Goal: Communication & Community: Answer question/provide support

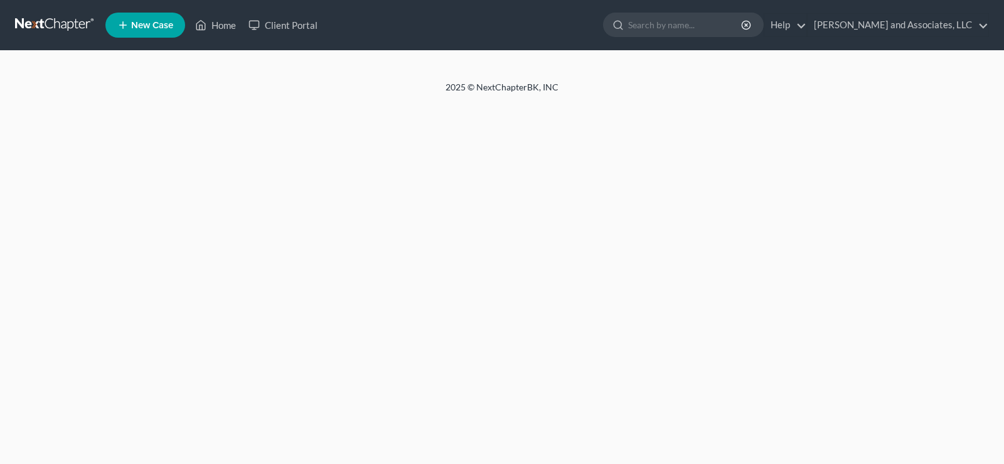
select select "1"
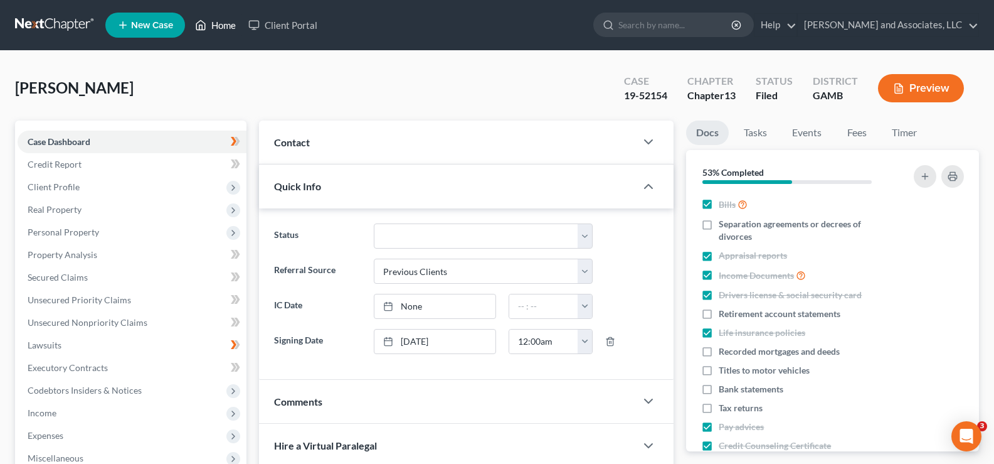
click at [227, 26] on link "Home" at bounding box center [215, 25] width 53 height 23
click at [226, 24] on link "Home" at bounding box center [215, 25] width 53 height 23
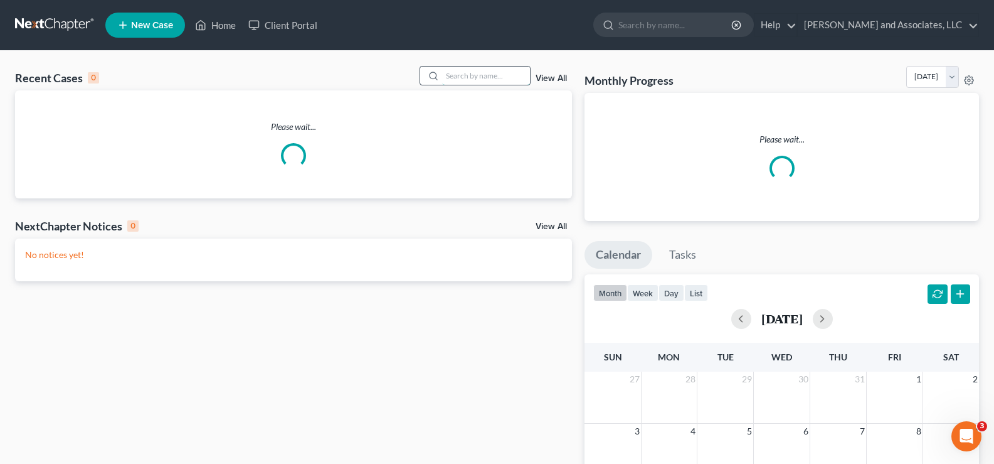
click at [487, 78] on input "search" at bounding box center [486, 75] width 88 height 18
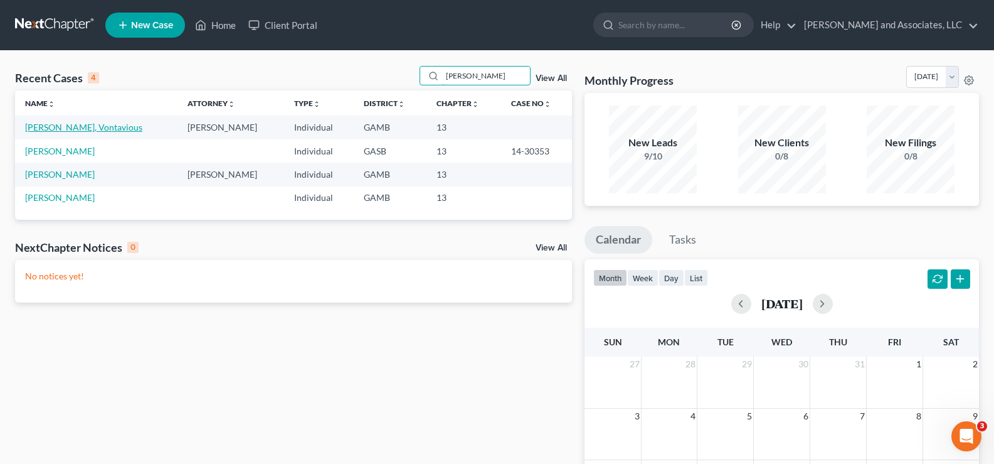
type input "tillman"
click at [87, 125] on link "[PERSON_NAME], Vontavious" at bounding box center [83, 127] width 117 height 11
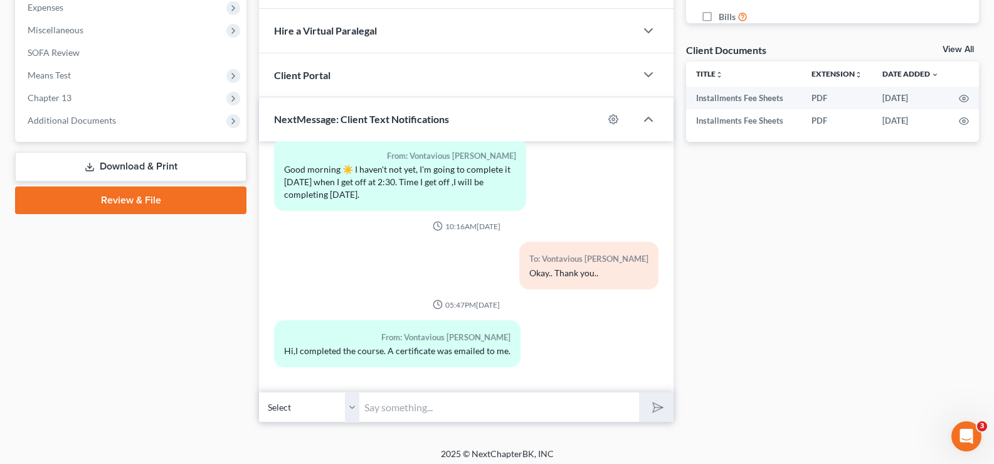
scroll to position [434, 0]
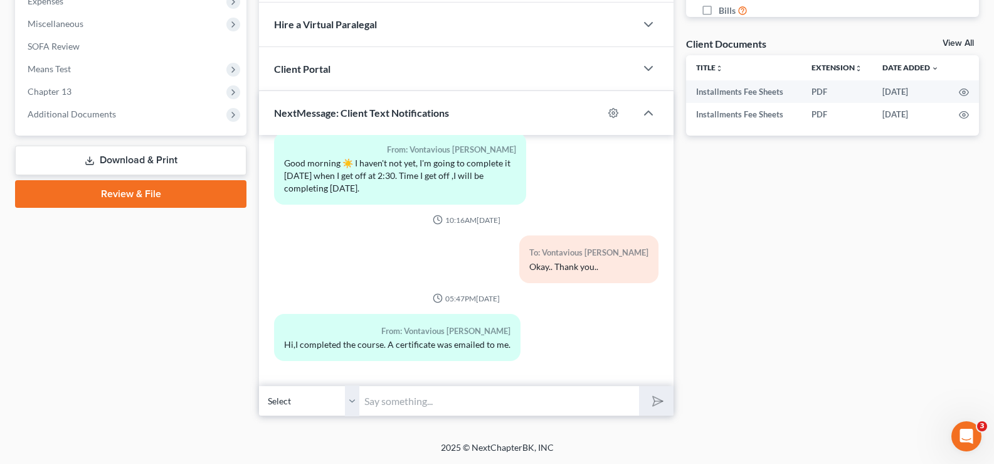
click at [391, 400] on input "text" at bounding box center [499, 400] width 280 height 31
click at [839, 313] on div "Docs Tasks Events Fees Timer 0% Completed Nothing here yet! Credit Counseling C…" at bounding box center [833, 51] width 306 height 730
click at [403, 401] on input "text" at bounding box center [499, 400] width 280 height 31
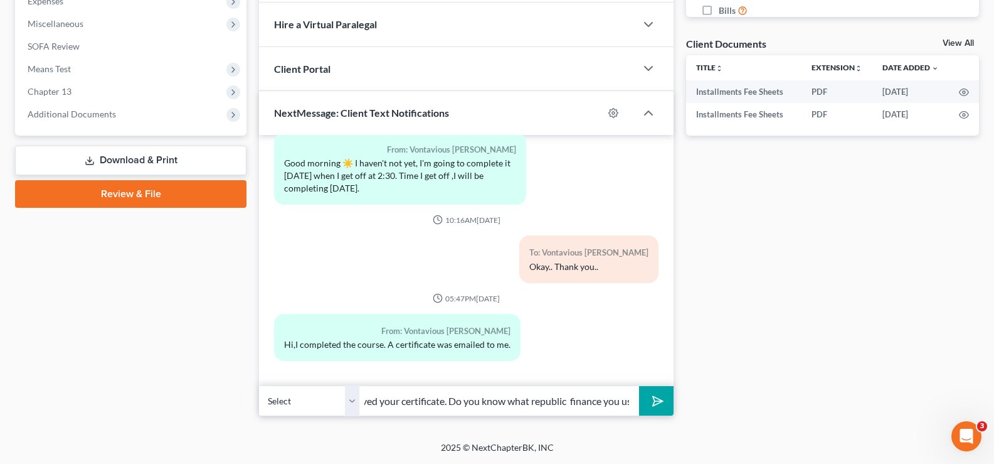
scroll to position [0, 385]
type input "Good Morning, this is [PERSON_NAME] from Atty. [PERSON_NAME] office. I have rec…"
click at [639, 386] on button "submit" at bounding box center [656, 400] width 35 height 29
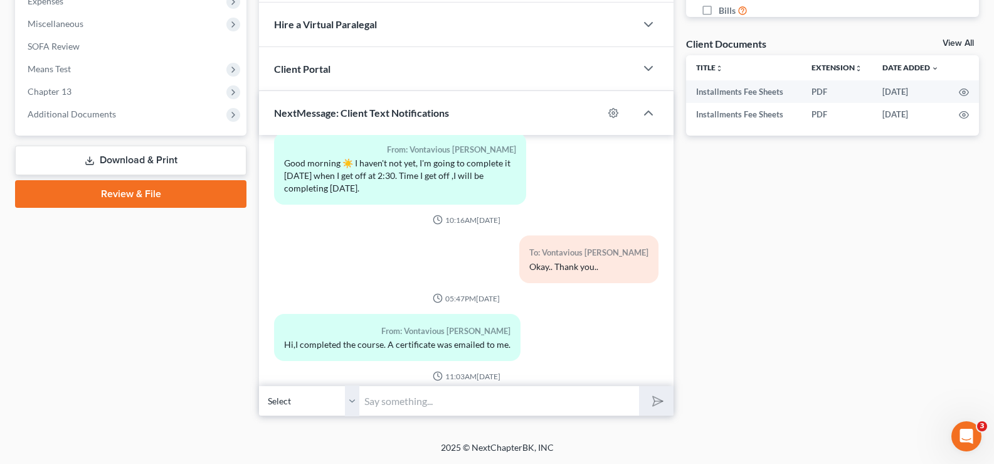
scroll to position [225, 0]
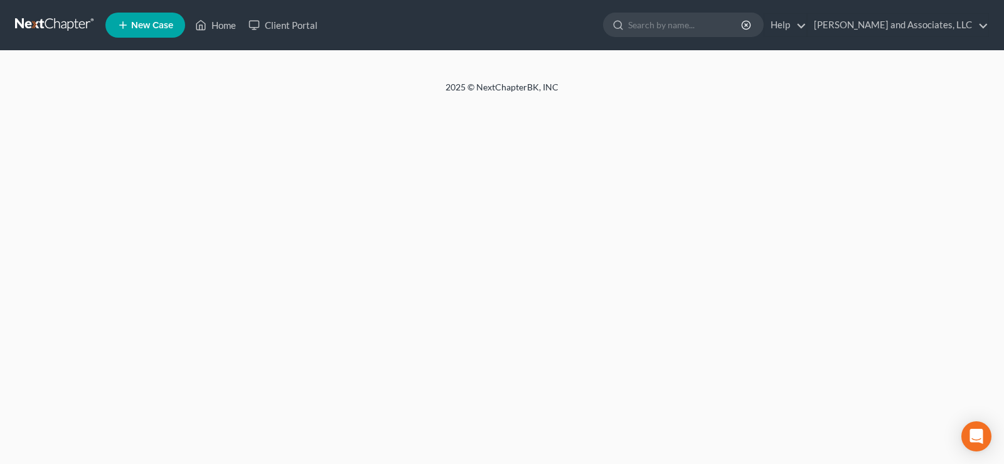
select select "1"
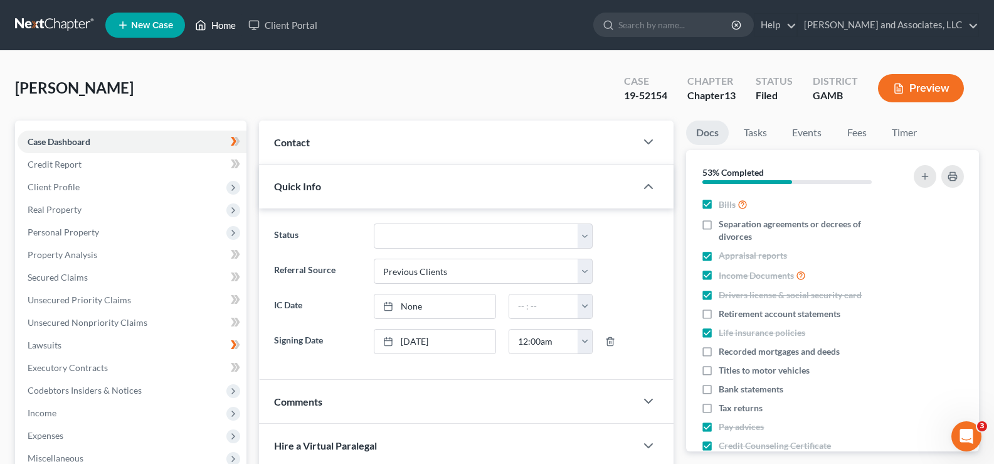
click at [232, 24] on link "Home" at bounding box center [215, 25] width 53 height 23
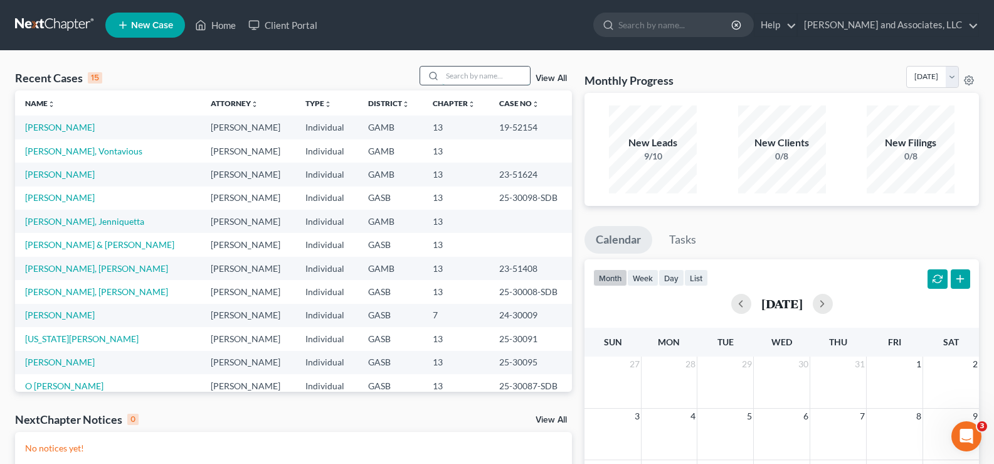
click at [486, 78] on input "search" at bounding box center [486, 75] width 88 height 18
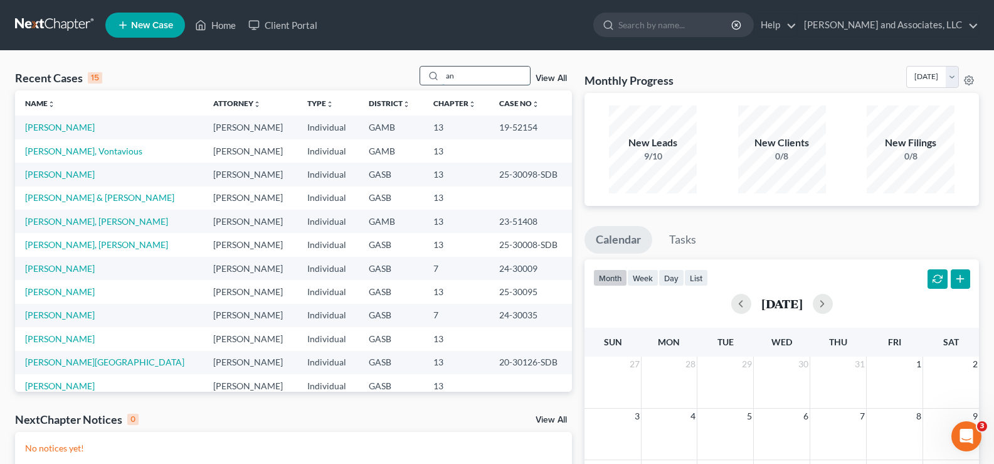
type input "a"
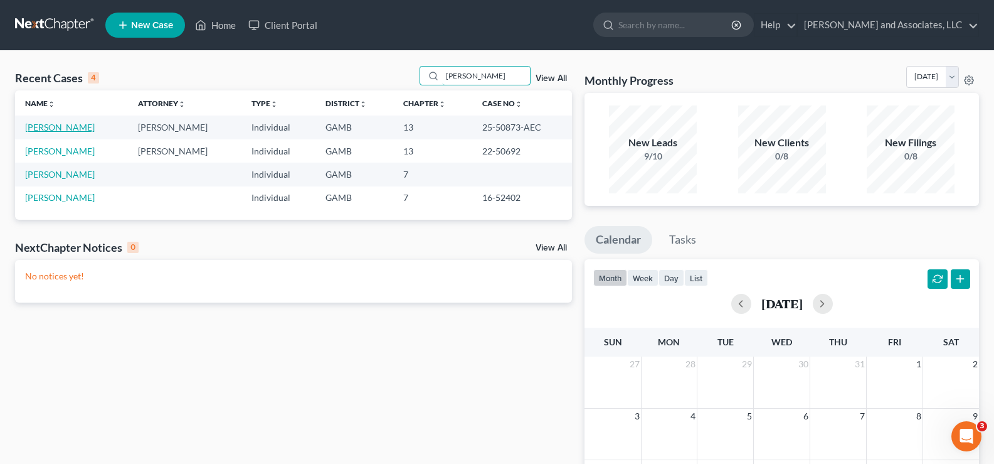
type input "[PERSON_NAME]"
click at [84, 131] on link "[PERSON_NAME]" at bounding box center [60, 127] width 70 height 11
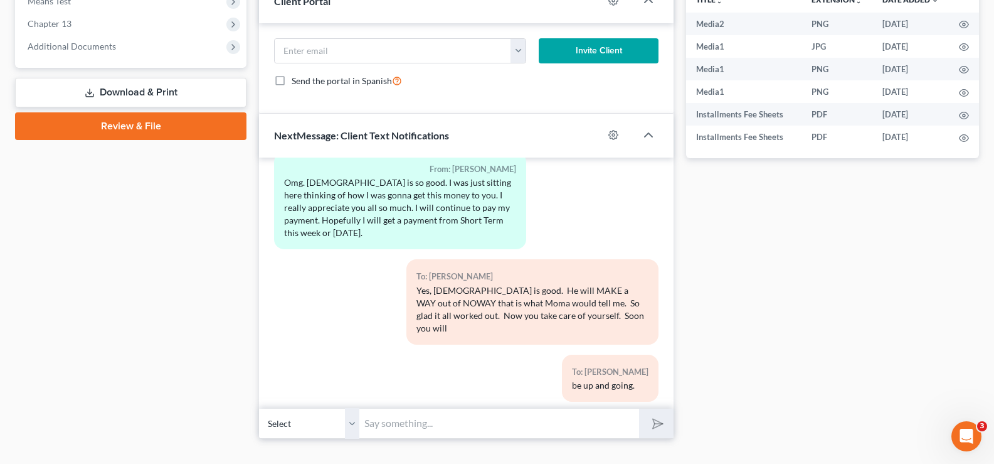
scroll to position [524, 0]
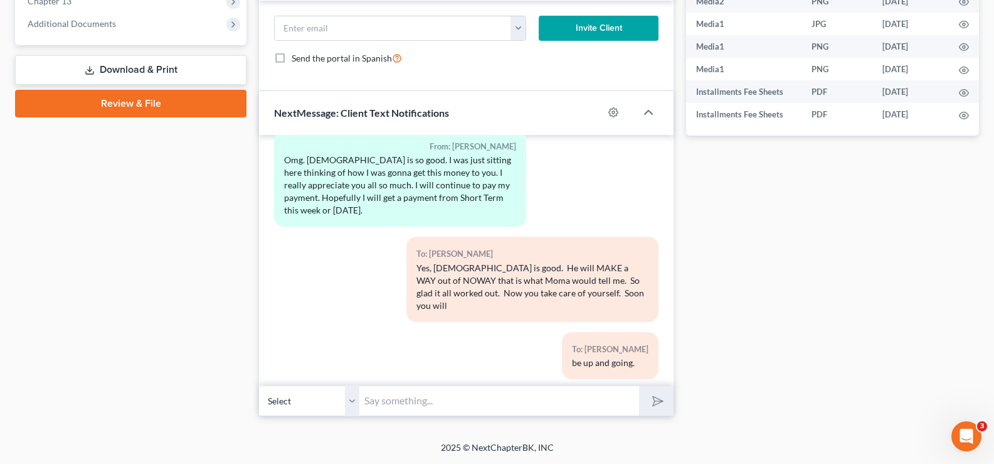
click at [423, 405] on input "text" at bounding box center [499, 400] width 280 height 31
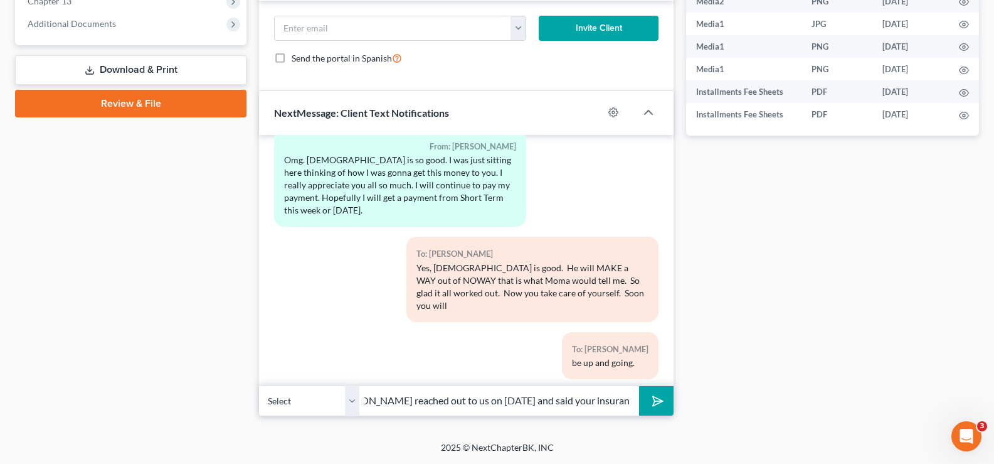
scroll to position [0, 442]
type input "Good Morning [PERSON_NAME], can you get us a copy of your insurance coverage fo…"
click at [639, 386] on button "submit" at bounding box center [656, 400] width 35 height 29
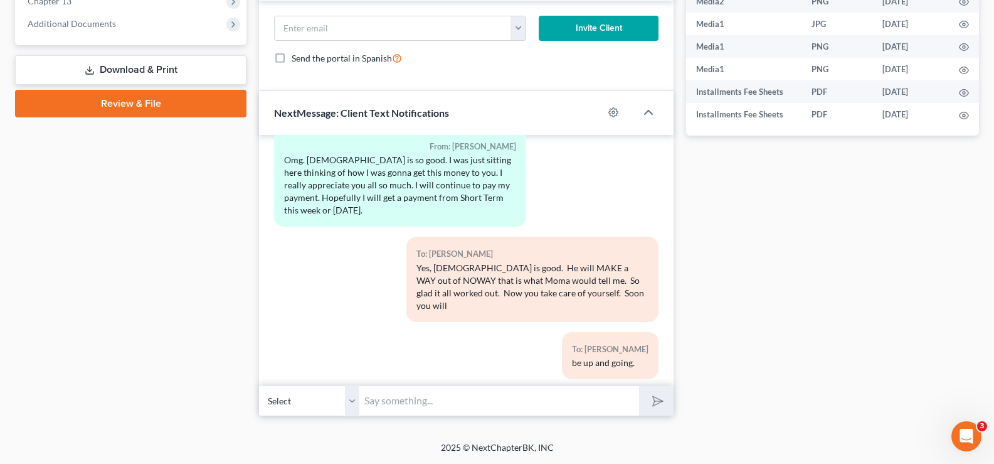
scroll to position [5000, 0]
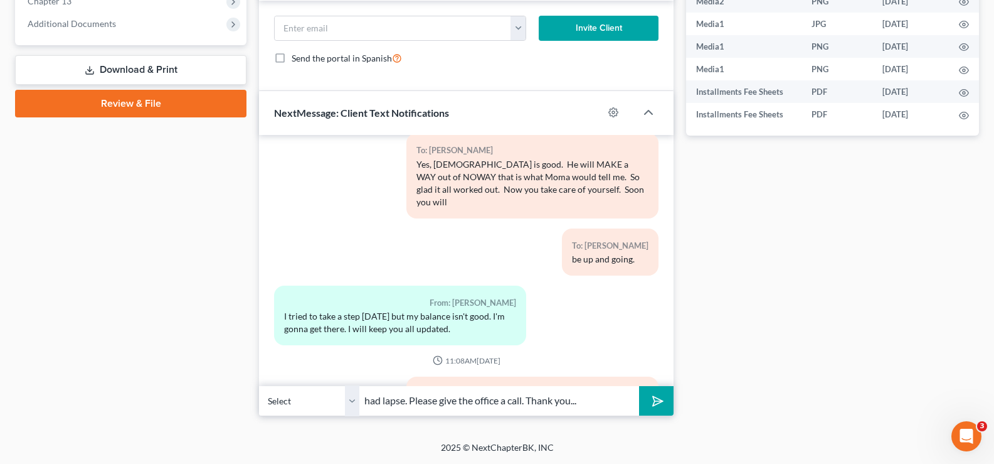
type input "had lapse. Please give the office a call. Thank you..."
click at [662, 403] on icon "submit" at bounding box center [656, 400] width 18 height 18
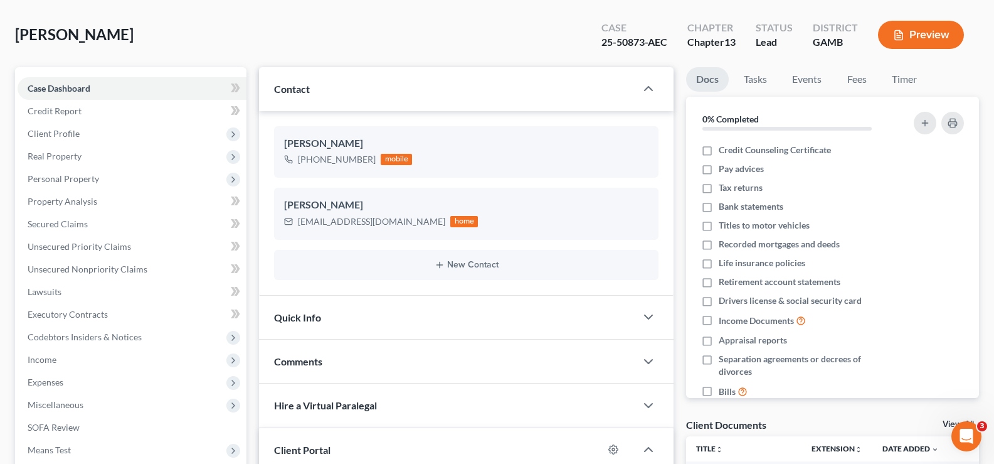
scroll to position [0, 0]
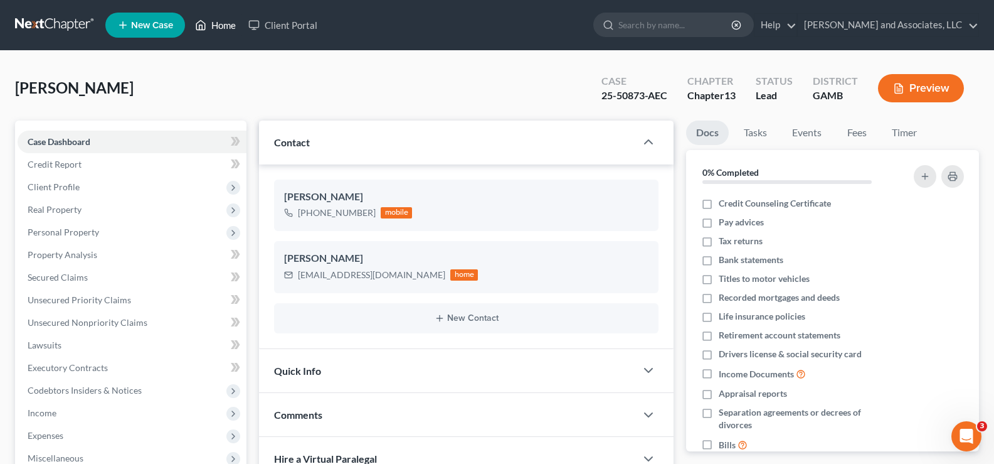
click at [222, 25] on link "Home" at bounding box center [215, 25] width 53 height 23
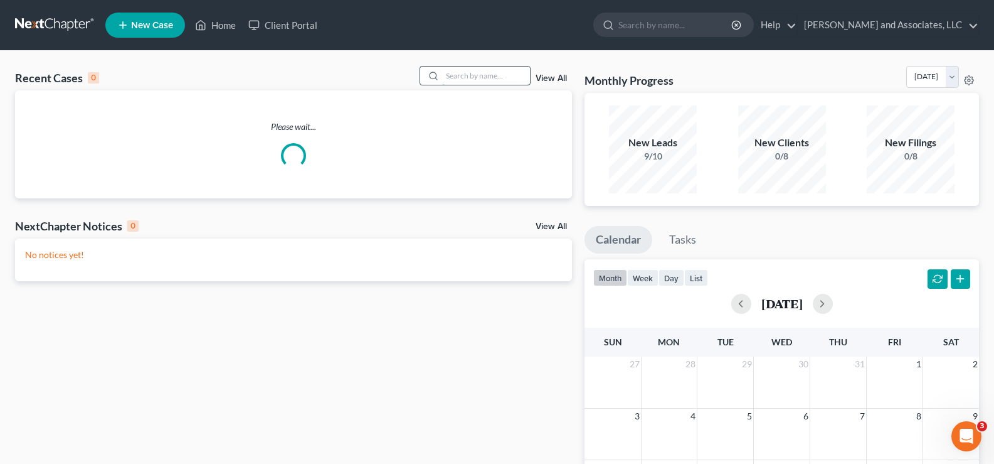
click at [453, 75] on input "search" at bounding box center [486, 75] width 88 height 18
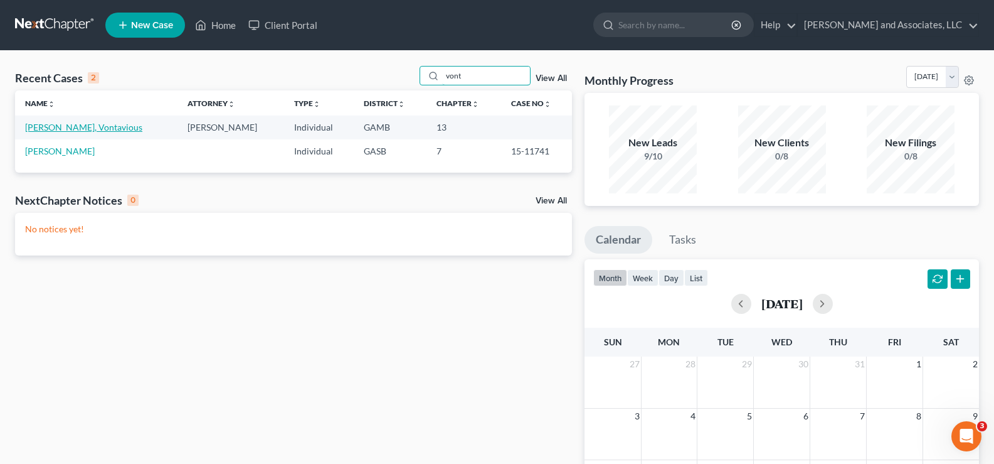
type input "vont"
click at [80, 130] on link "[PERSON_NAME], Vontavious" at bounding box center [83, 127] width 117 height 11
